Goal: Complete application form: Complete application form

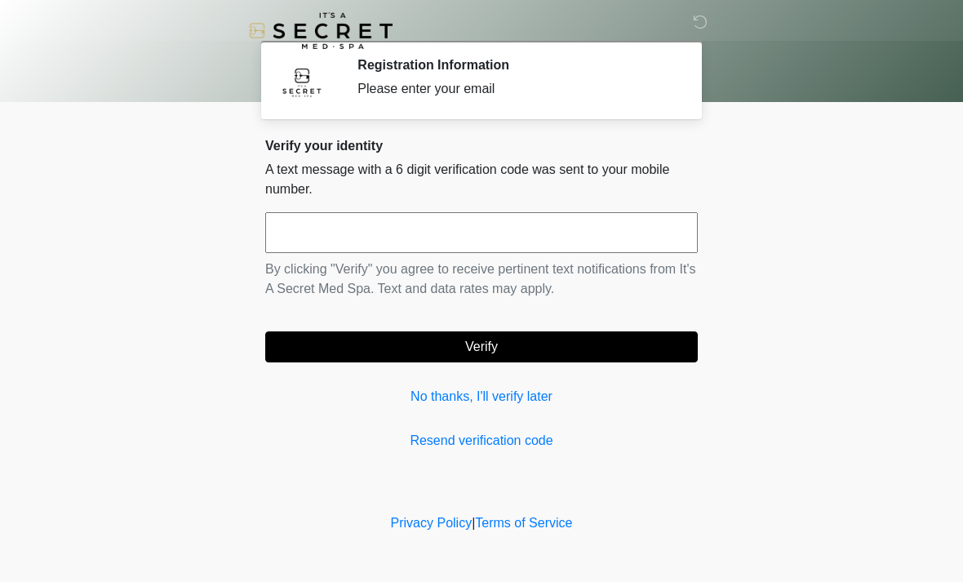
click at [330, 230] on input "text" at bounding box center [481, 232] width 432 height 41
type input "******"
click at [379, 362] on div "Verify your identity A text message with a 6 digit verification code was sent t…" at bounding box center [481, 294] width 432 height 312
click at [382, 358] on button "Verify" at bounding box center [481, 346] width 432 height 31
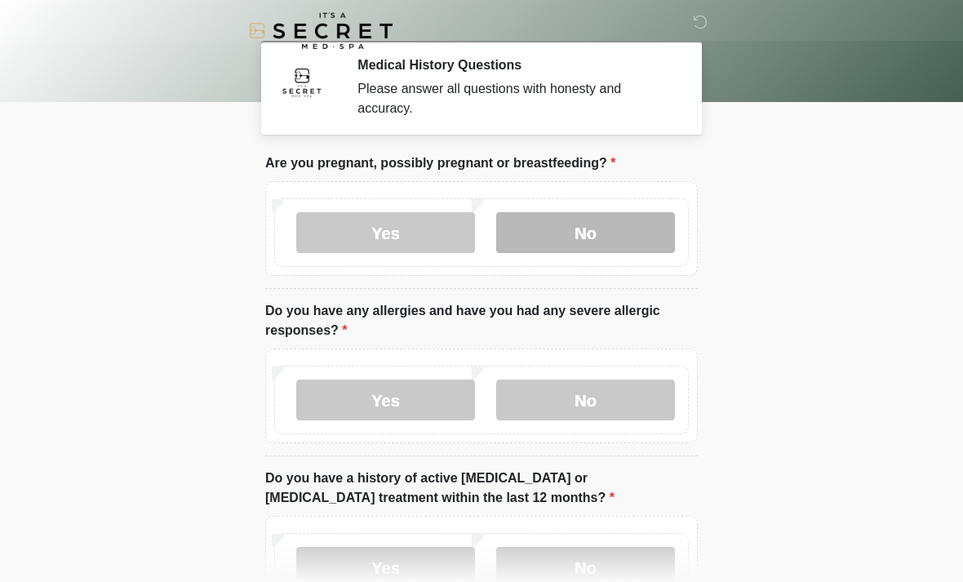
click at [547, 246] on label "No" at bounding box center [585, 232] width 179 height 41
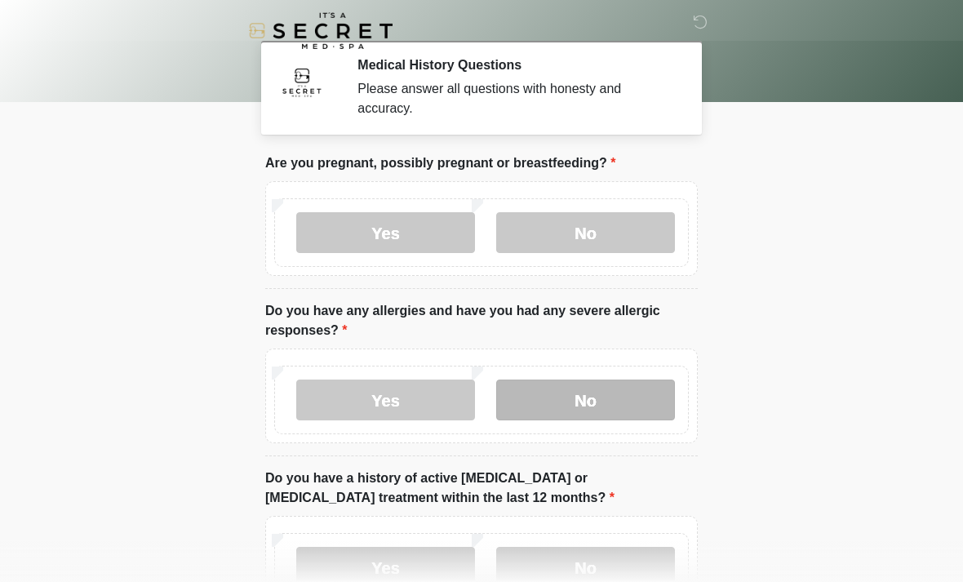
click at [518, 410] on label "No" at bounding box center [585, 399] width 179 height 41
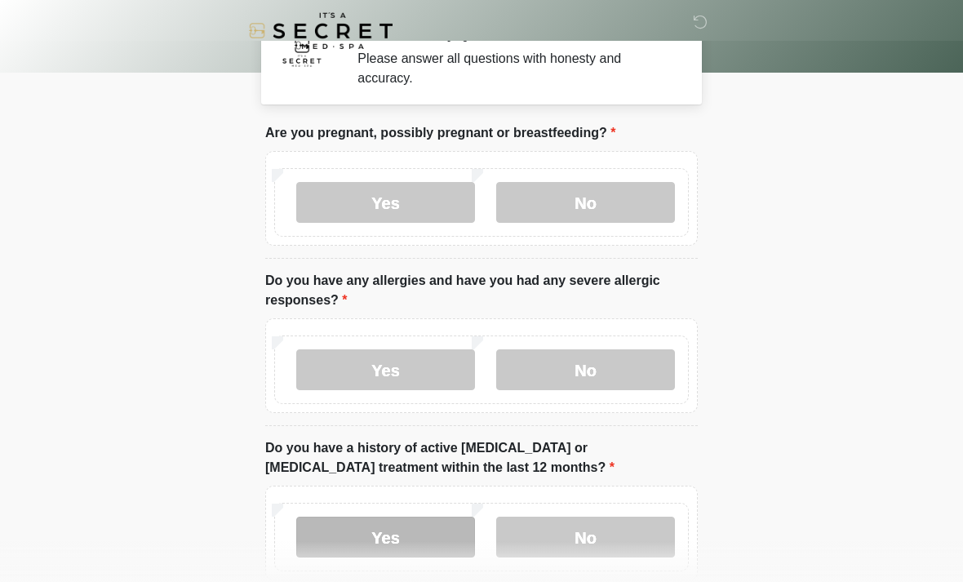
scroll to position [29, 0]
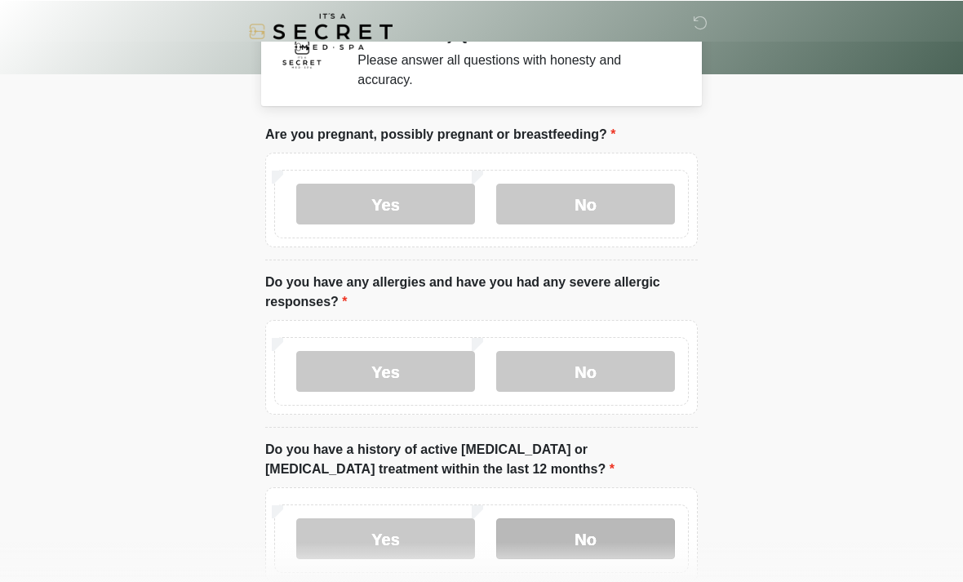
click at [557, 547] on label "No" at bounding box center [585, 537] width 179 height 41
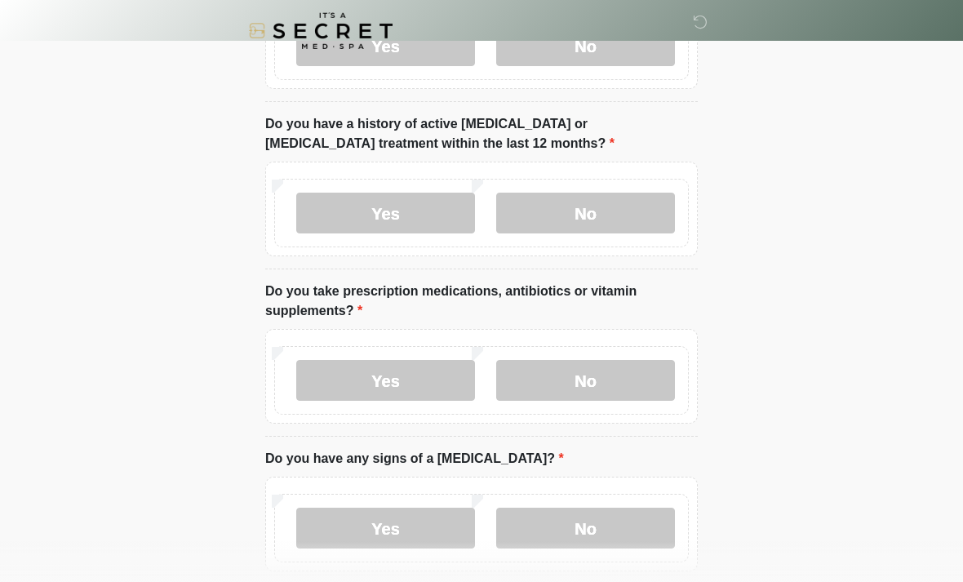
scroll to position [355, 0]
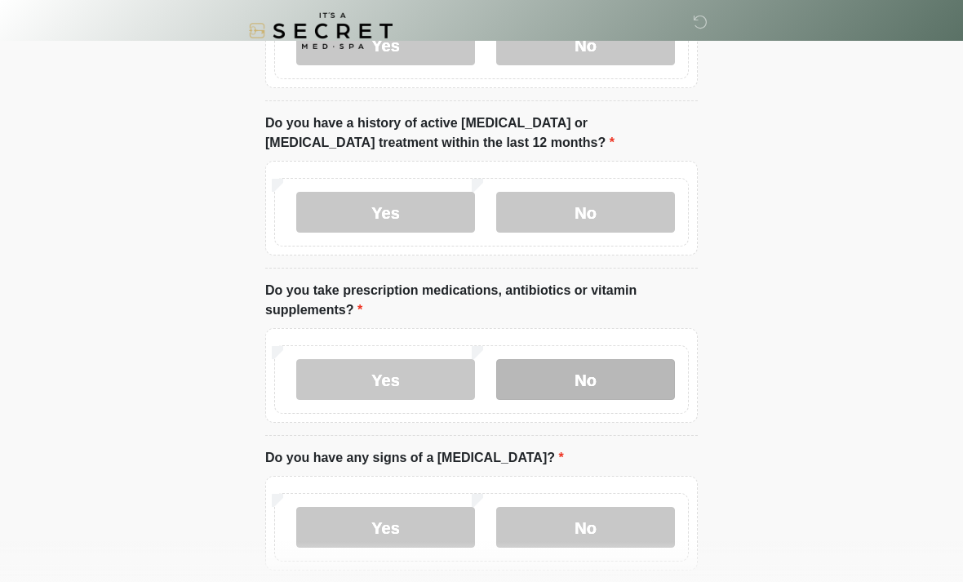
click at [546, 380] on label "No" at bounding box center [585, 379] width 179 height 41
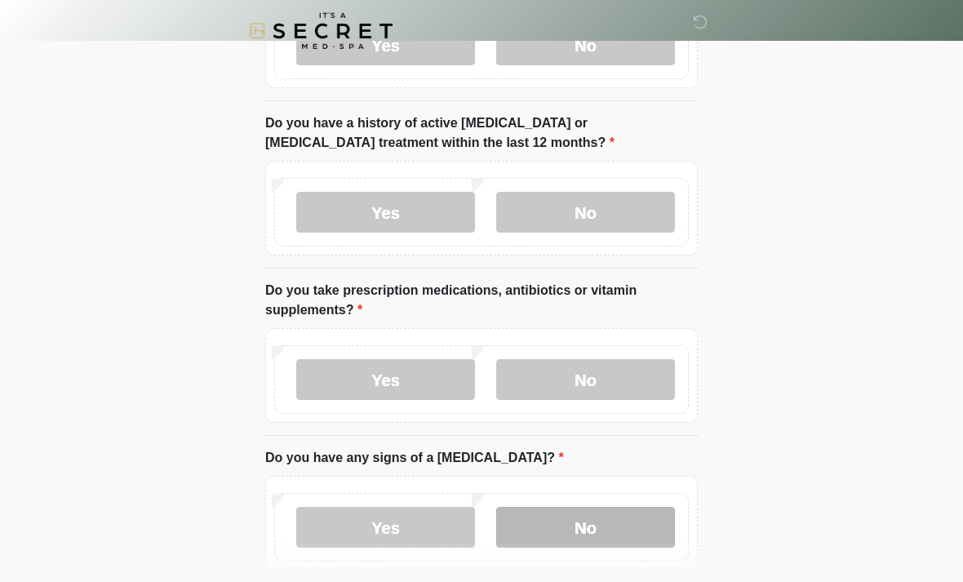
click at [557, 522] on label "No" at bounding box center [585, 527] width 179 height 41
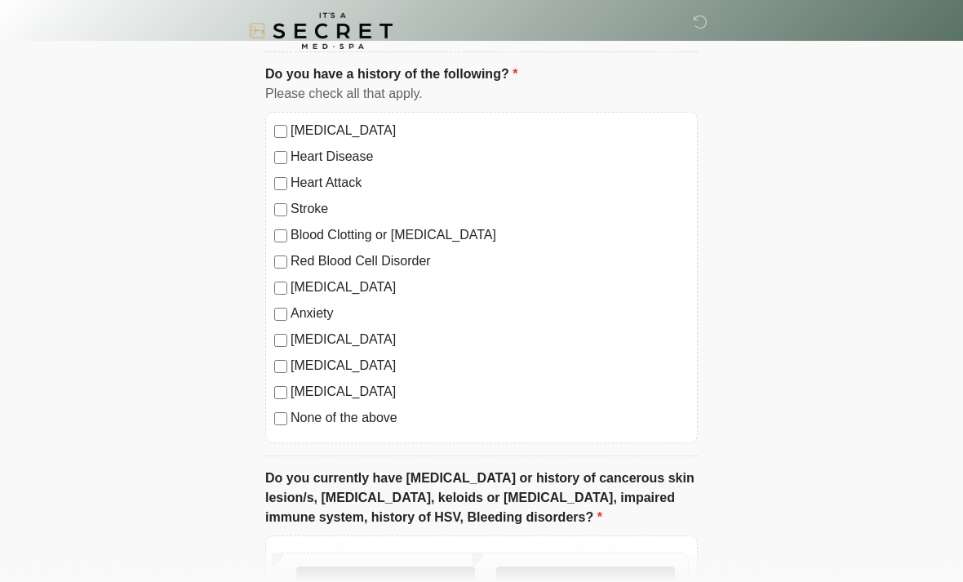
scroll to position [886, 0]
click at [304, 421] on label "None of the above" at bounding box center [489, 418] width 398 height 20
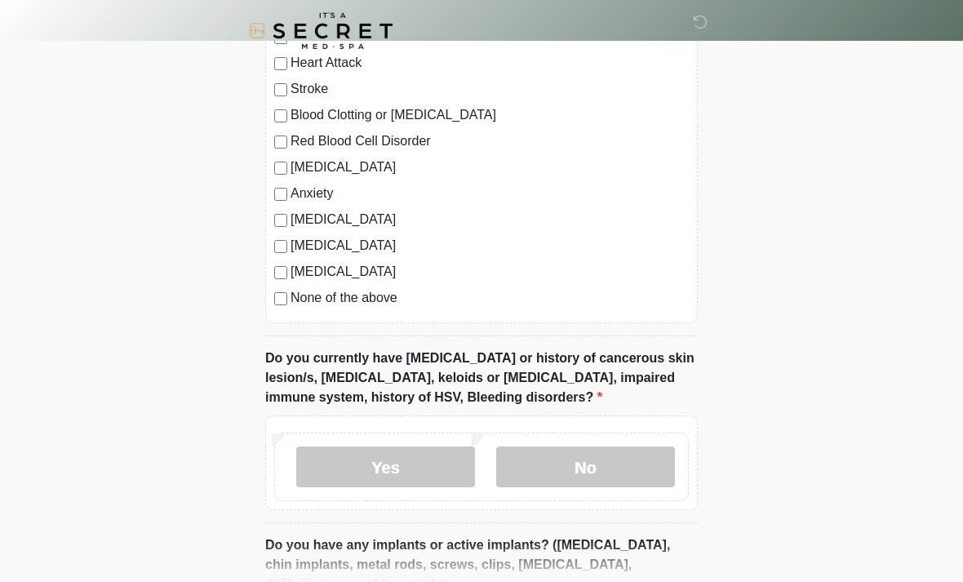
scroll to position [1024, 0]
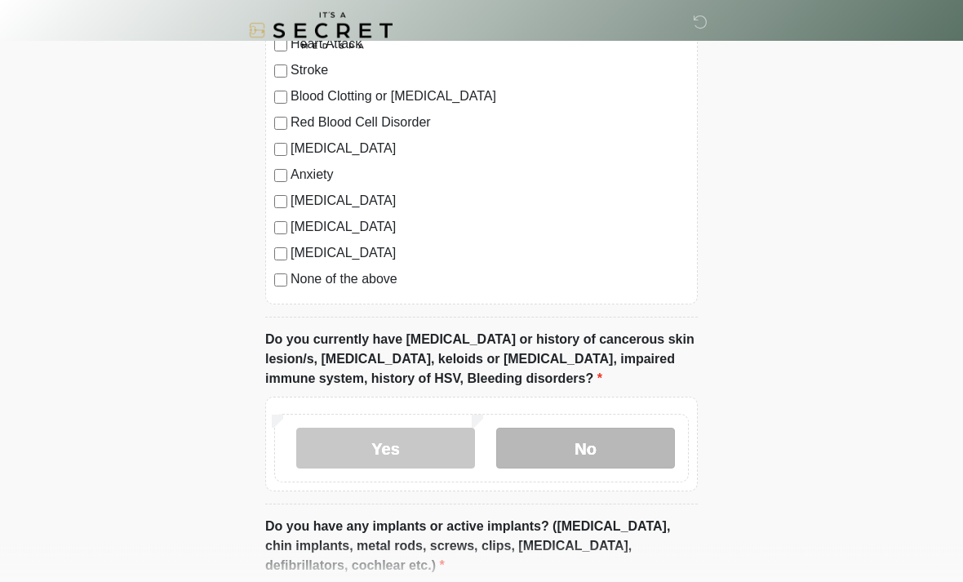
click at [547, 446] on label "No" at bounding box center [585, 448] width 179 height 41
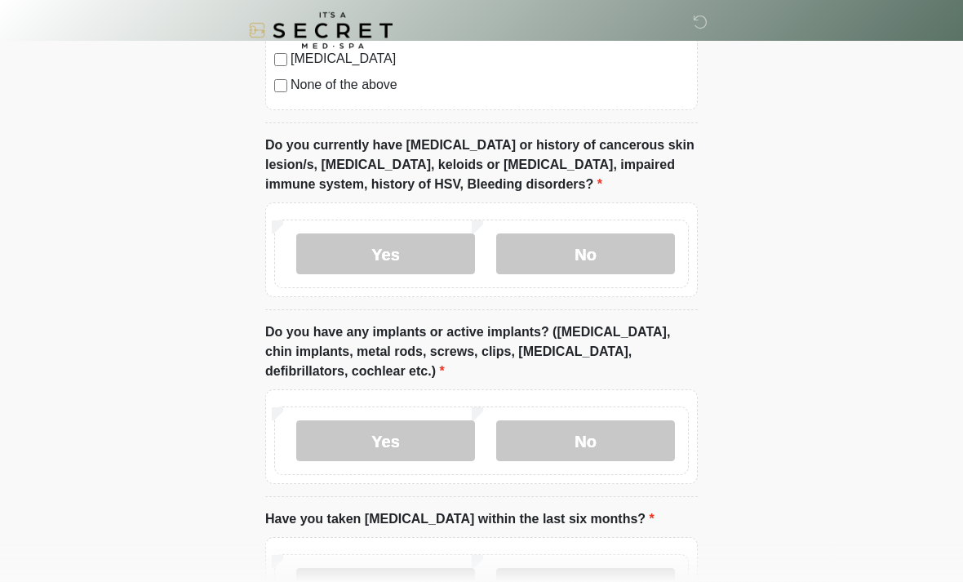
scroll to position [1219, 0]
click at [536, 423] on label "No" at bounding box center [585, 440] width 179 height 41
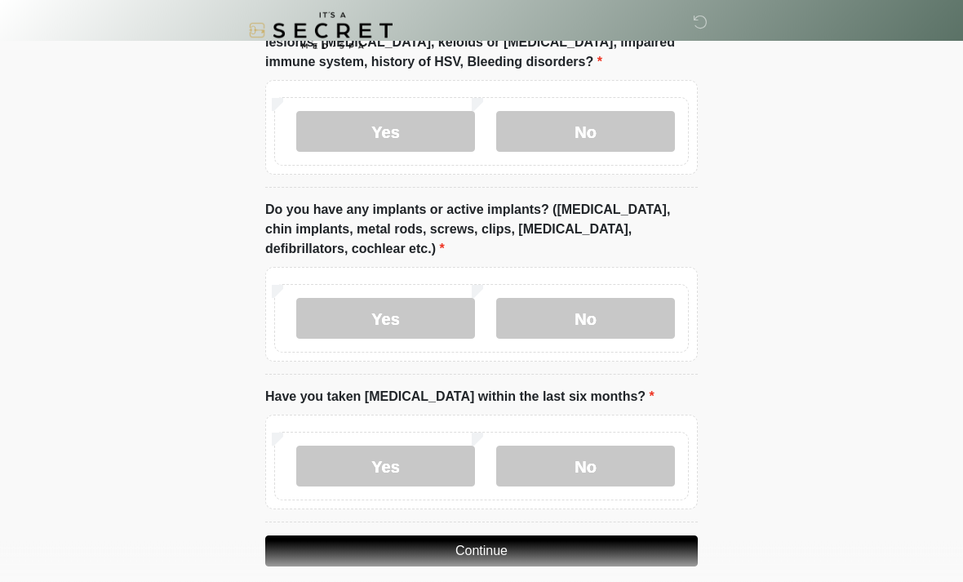
scroll to position [1358, 0]
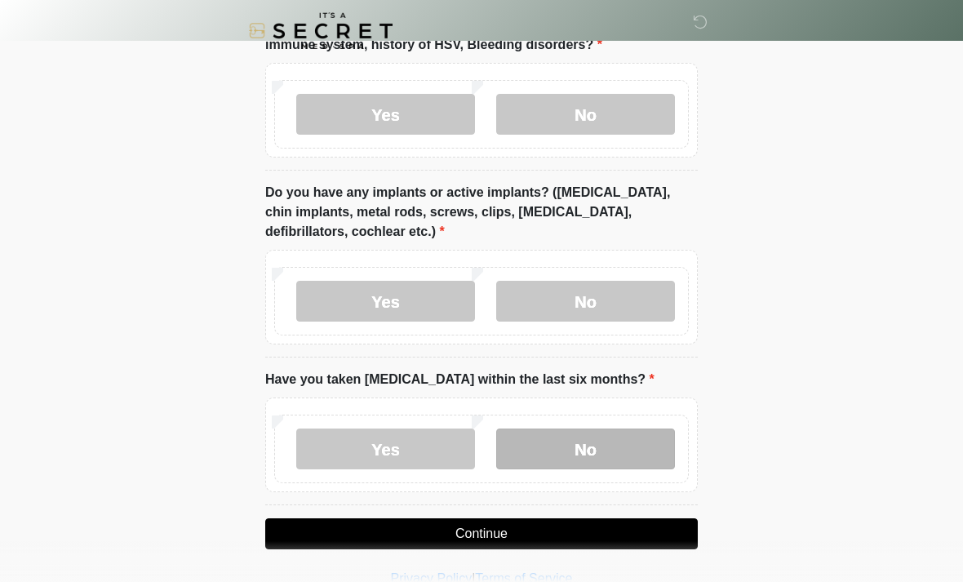
click at [587, 436] on label "No" at bounding box center [585, 448] width 179 height 41
click at [532, 538] on button "Continue" at bounding box center [481, 533] width 432 height 31
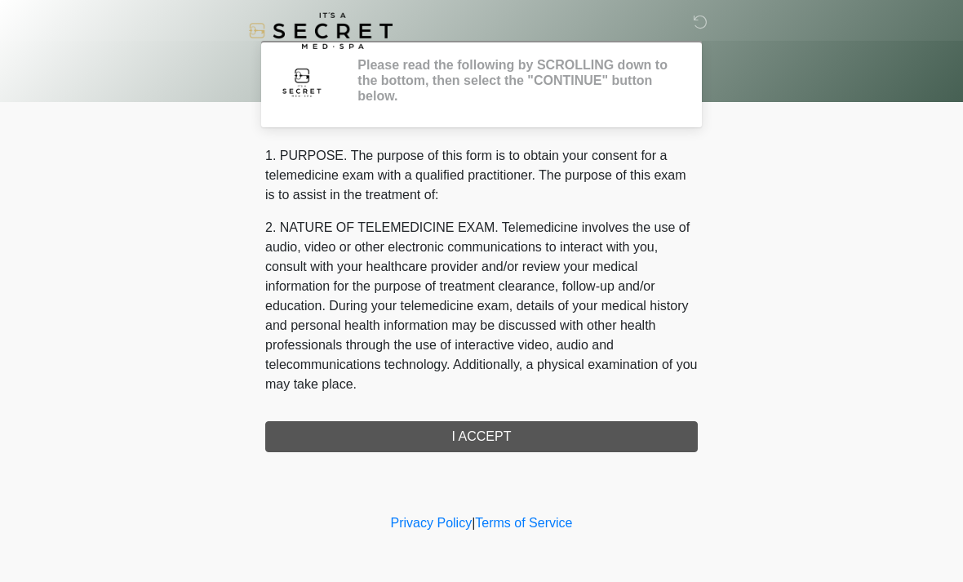
scroll to position [0, 0]
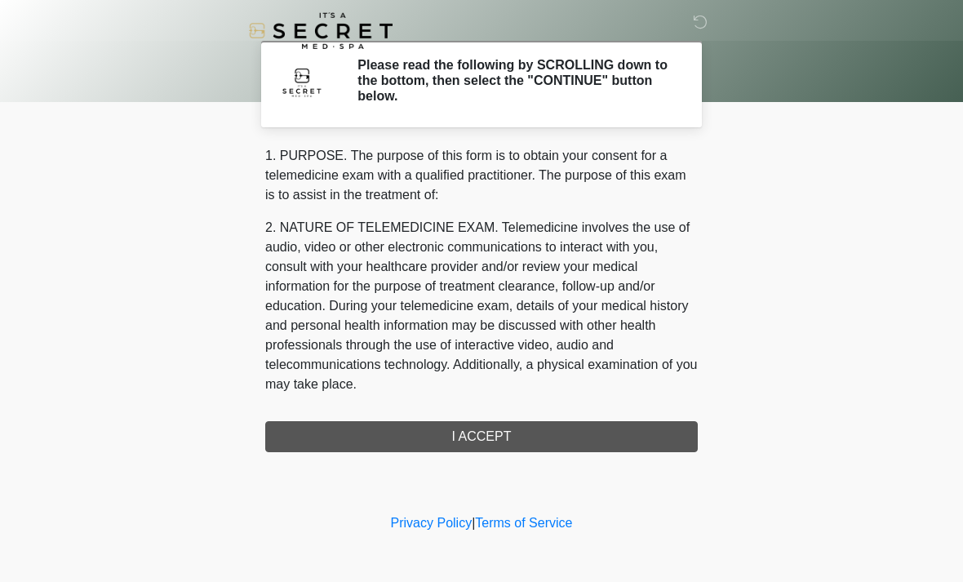
click at [499, 443] on div "1. PURPOSE. The purpose of this form is to obtain your consent for a telemedici…" at bounding box center [481, 299] width 432 height 306
click at [461, 434] on div "1. PURPOSE. The purpose of this form is to obtain your consent for a telemedici…" at bounding box center [481, 299] width 432 height 306
click at [480, 431] on div "1. PURPOSE. The purpose of this form is to obtain your consent for a telemedici…" at bounding box center [481, 299] width 432 height 306
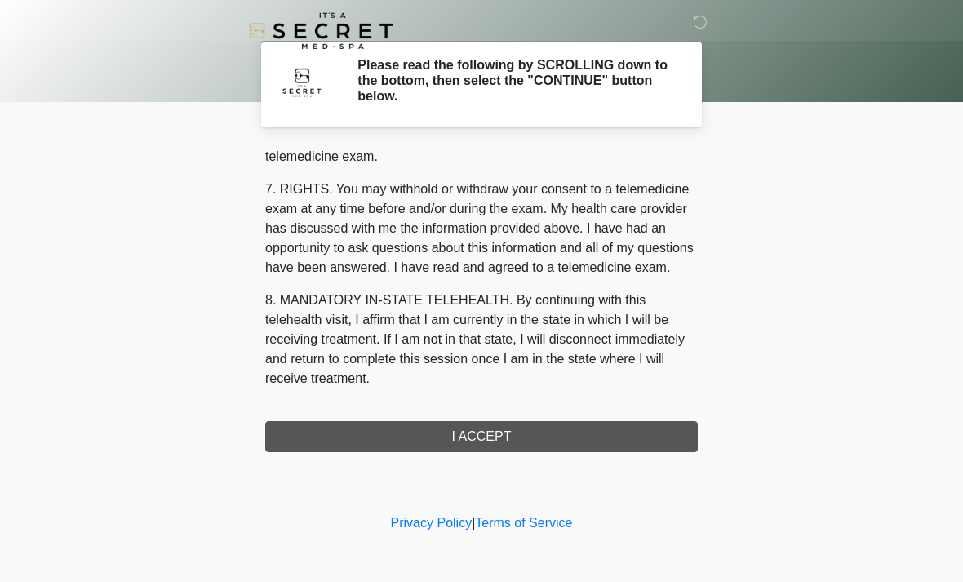
scroll to position [691, 0]
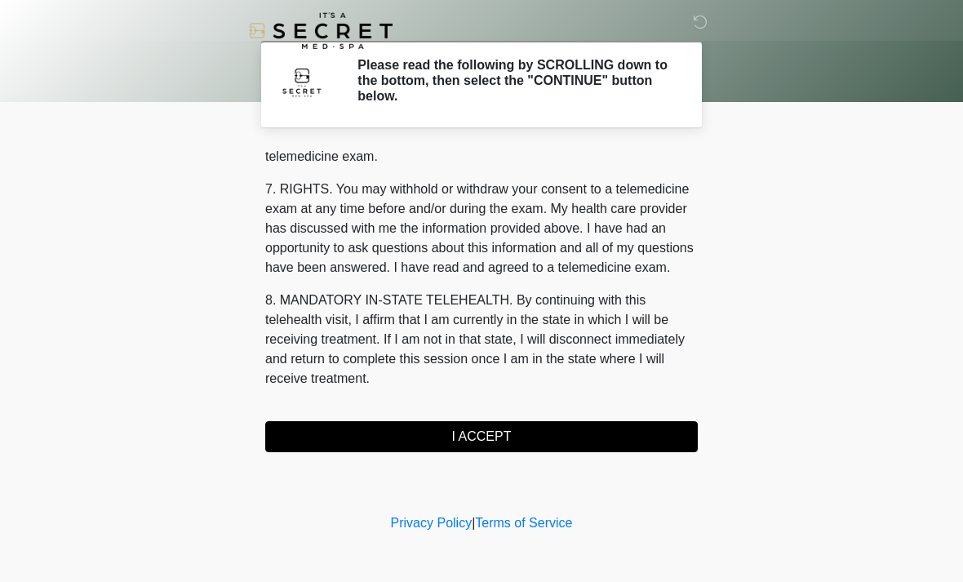
click at [479, 437] on button "I ACCEPT" at bounding box center [481, 436] width 432 height 31
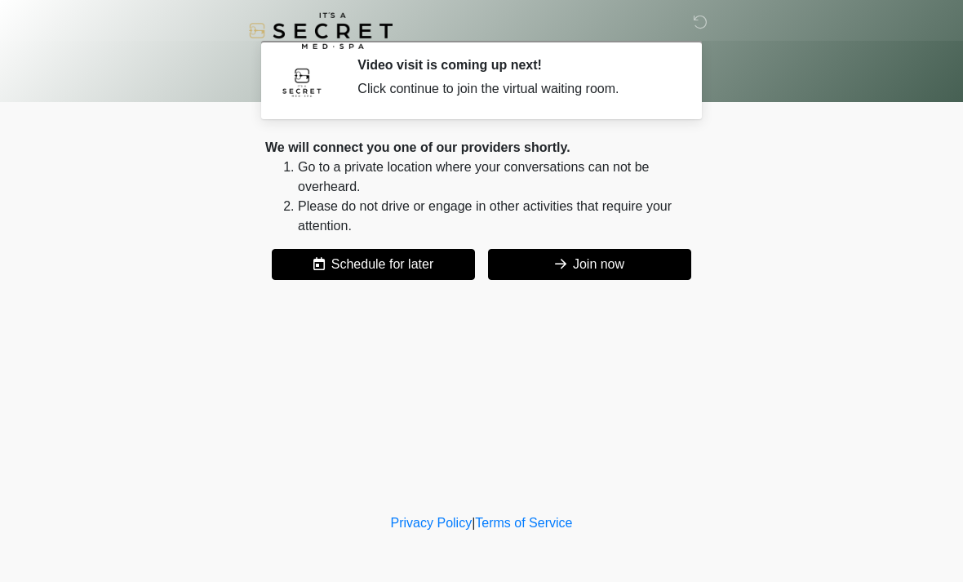
click at [534, 267] on button "Join now" at bounding box center [589, 264] width 203 height 31
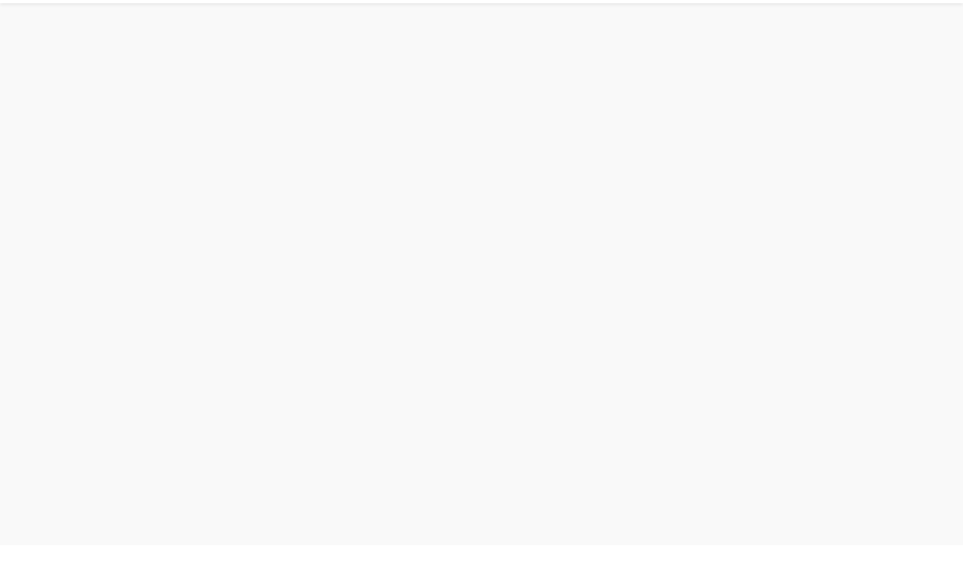
scroll to position [5, 0]
